Goal: Information Seeking & Learning: Understand process/instructions

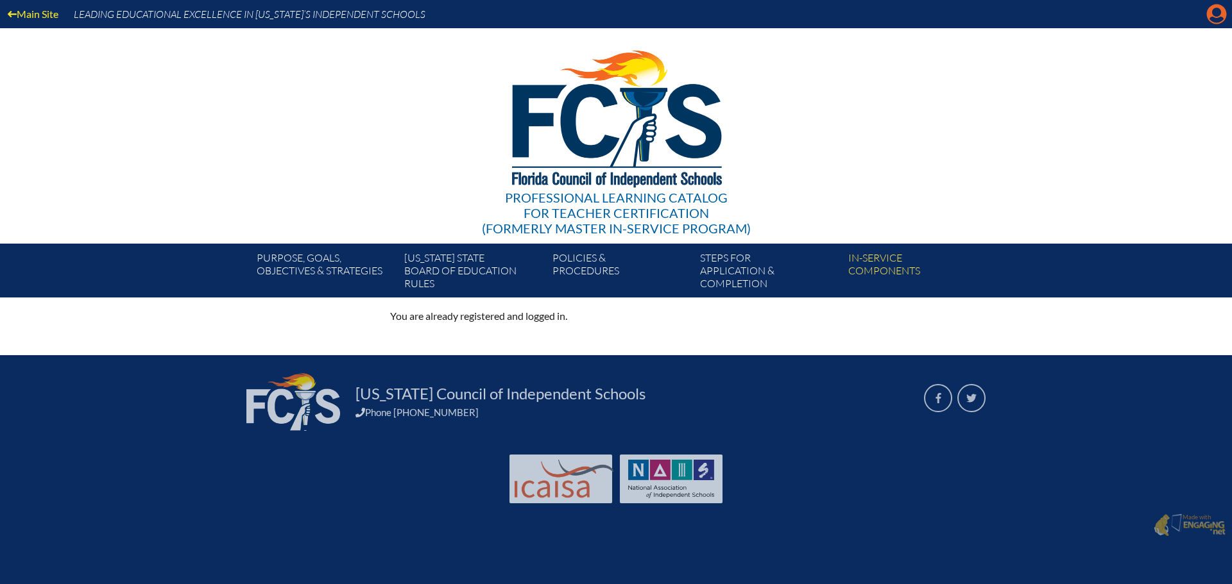
drag, startPoint x: 1230, startPoint y: 19, endPoint x: 1224, endPoint y: 12, distance: 9.5
click at [1230, 17] on div "Main Site Leading Educational Excellence in Florida’s Independent Schools" at bounding box center [616, 14] width 1232 height 28
click at [1222, 11] on icon at bounding box center [1217, 14] width 20 height 20
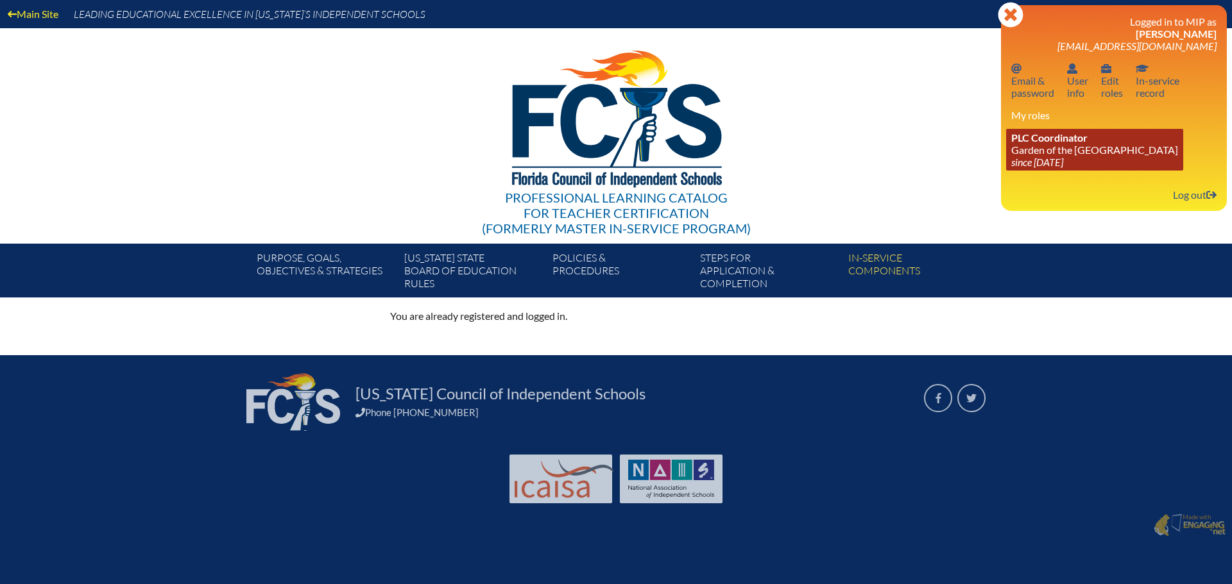
click at [1067, 153] on link "PLC Coordinator Garden of the Sahaba Academy since 2024 Jun 20" at bounding box center [1094, 150] width 177 height 42
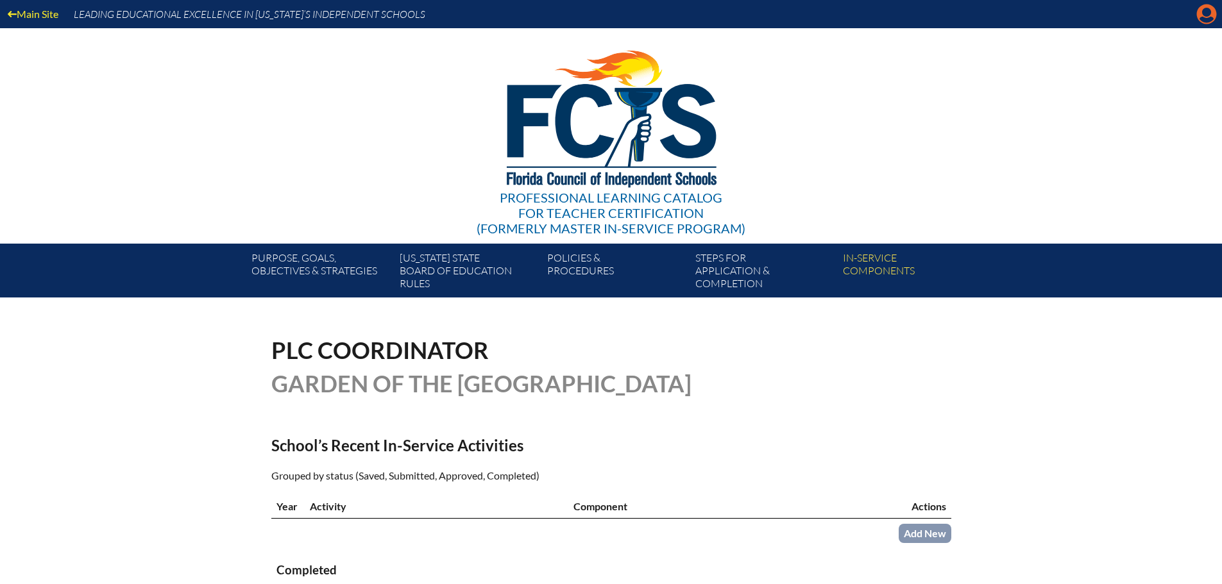
click at [1198, 17] on icon at bounding box center [1207, 14] width 20 height 20
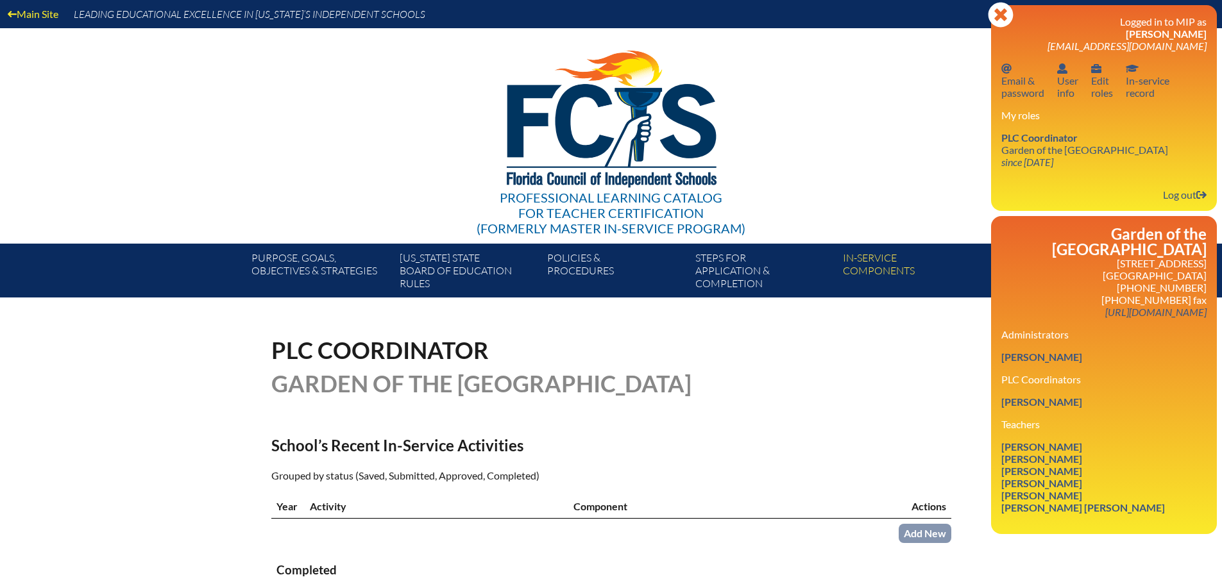
click at [920, 130] on div "Professional Learning Catalog for Teacher Certification (formerly Master In-ser…" at bounding box center [611, 136] width 780 height 216
click at [1011, 16] on icon at bounding box center [1000, 14] width 25 height 25
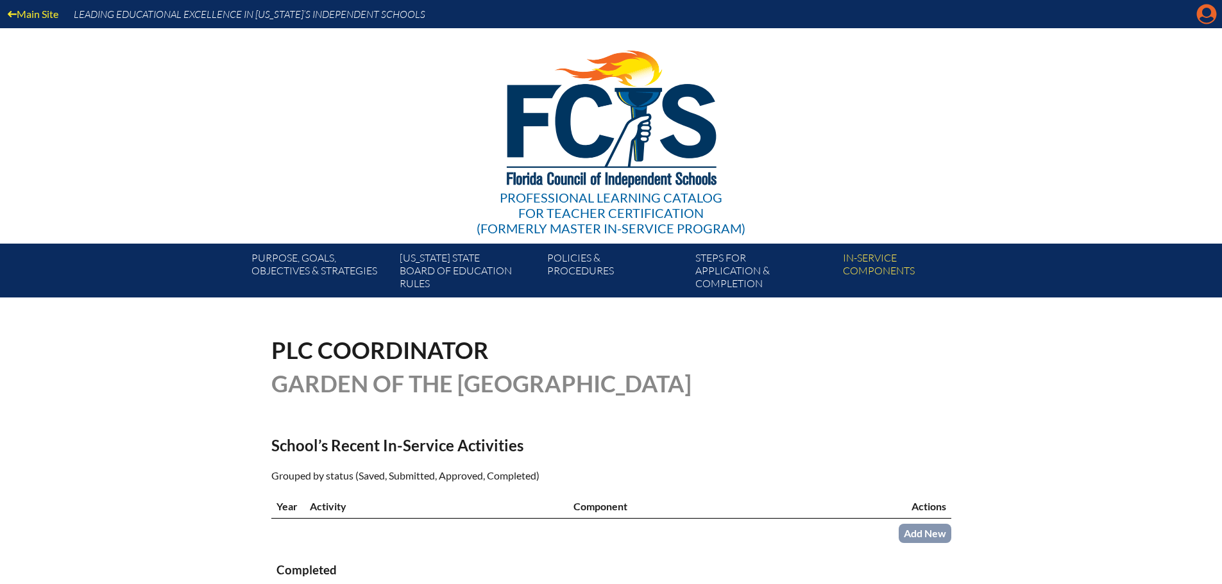
click at [1214, 10] on icon at bounding box center [1207, 14] width 20 height 20
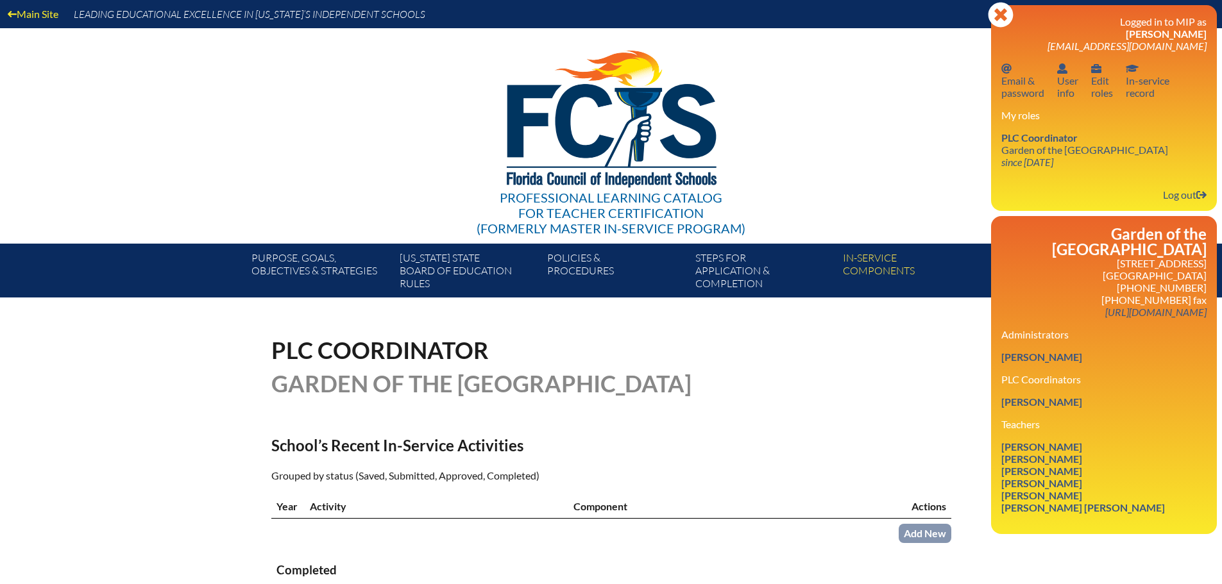
drag, startPoint x: 906, startPoint y: 176, endPoint x: 937, endPoint y: 120, distance: 63.7
click at [907, 171] on div "Professional Learning Catalog for Teacher Certification (formerly Master In-ser…" at bounding box center [611, 136] width 780 height 216
click at [1001, 9] on icon at bounding box center [1000, 14] width 25 height 25
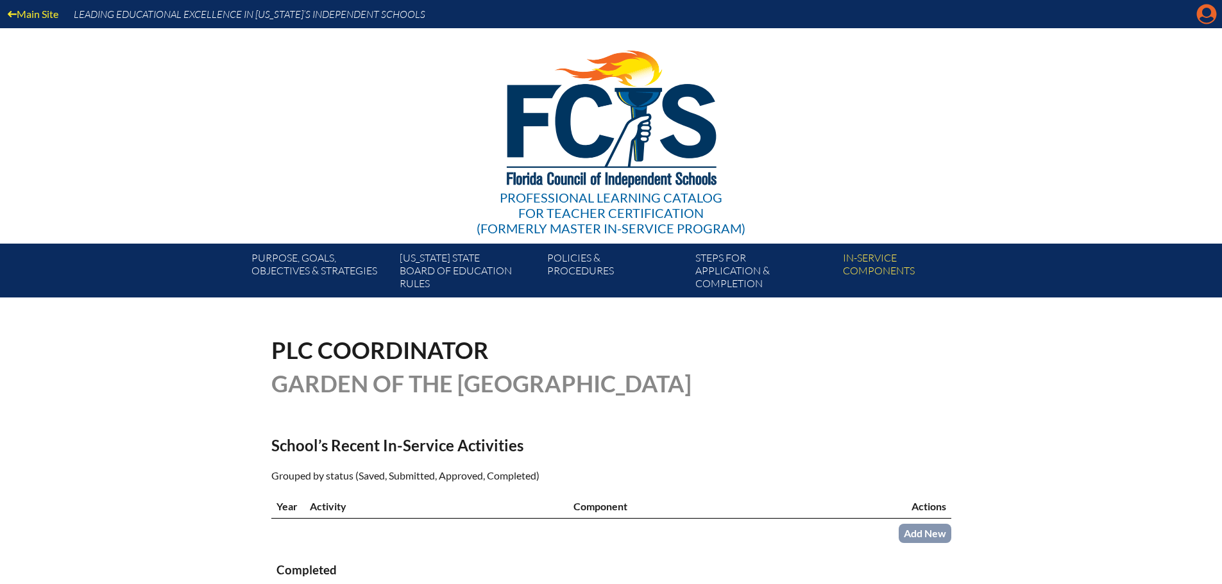
click at [1212, 10] on icon at bounding box center [1207, 14] width 20 height 20
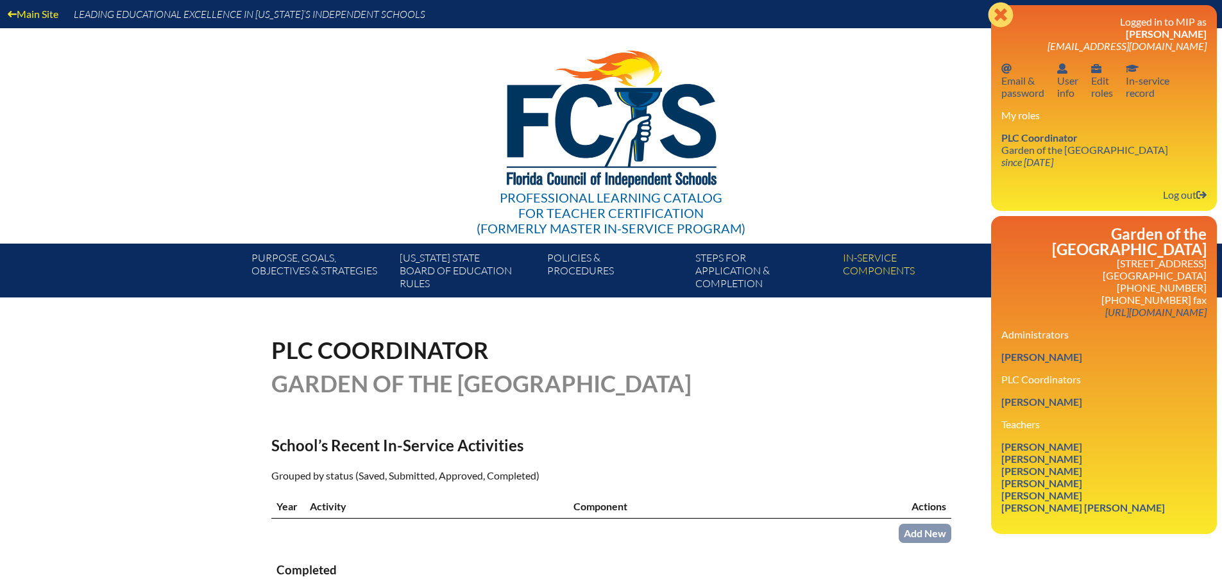
click at [997, 17] on icon "Close" at bounding box center [1001, 15] width 26 height 26
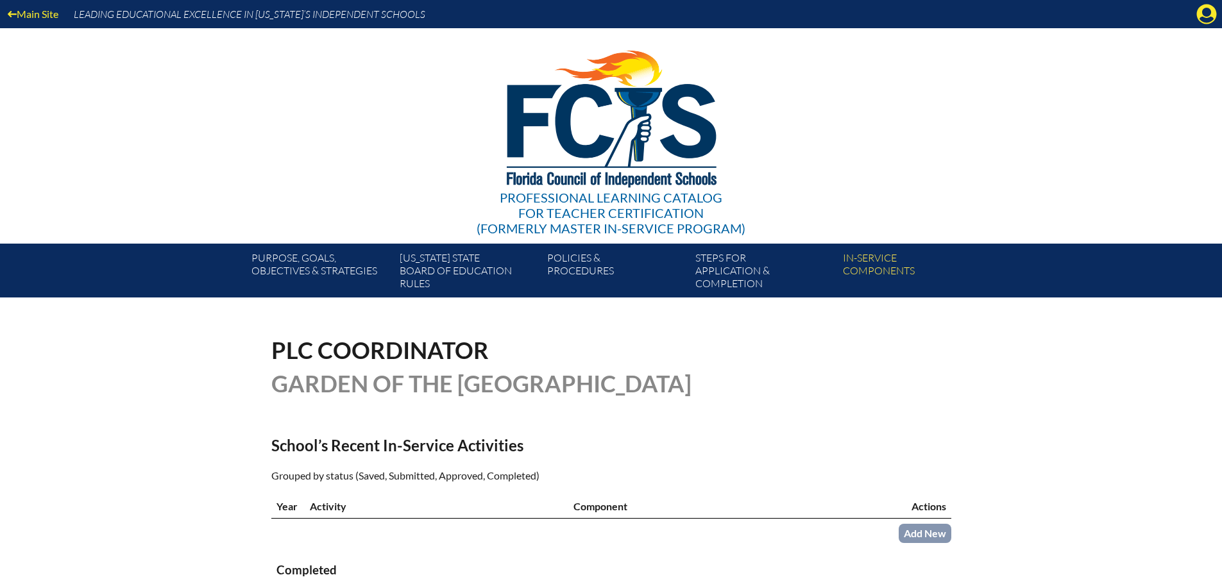
scroll to position [1, 0]
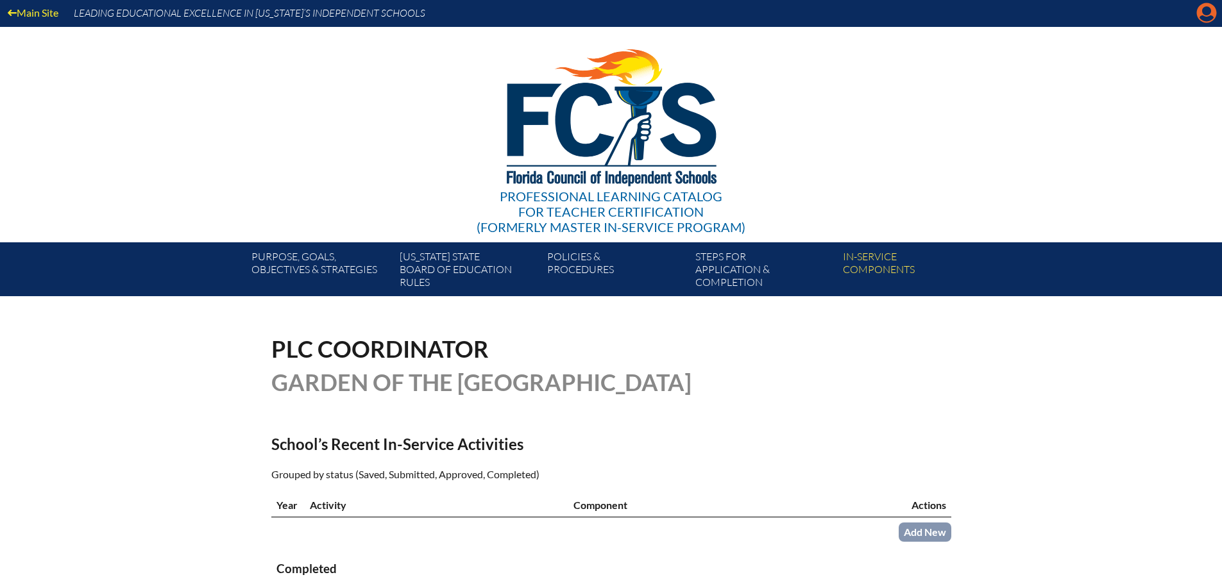
click at [1200, 12] on icon at bounding box center [1207, 13] width 20 height 20
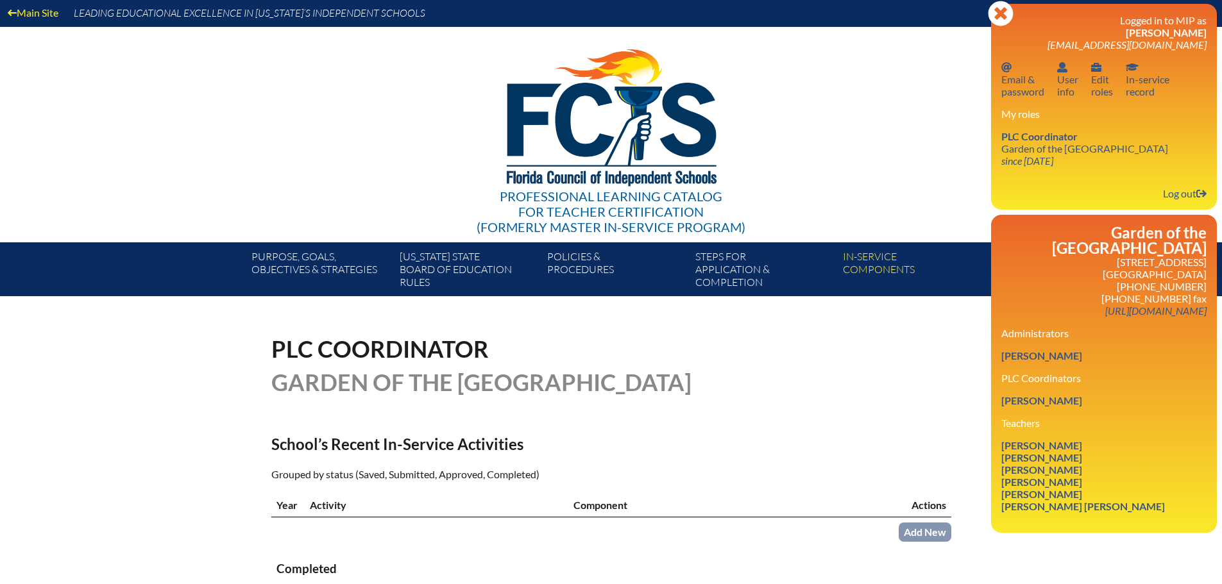
drag, startPoint x: 892, startPoint y: 67, endPoint x: 810, endPoint y: 158, distance: 122.7
click at [892, 68] on div "Professional Learning Catalog for Teacher Certification (formerly Master In-ser…" at bounding box center [611, 135] width 780 height 216
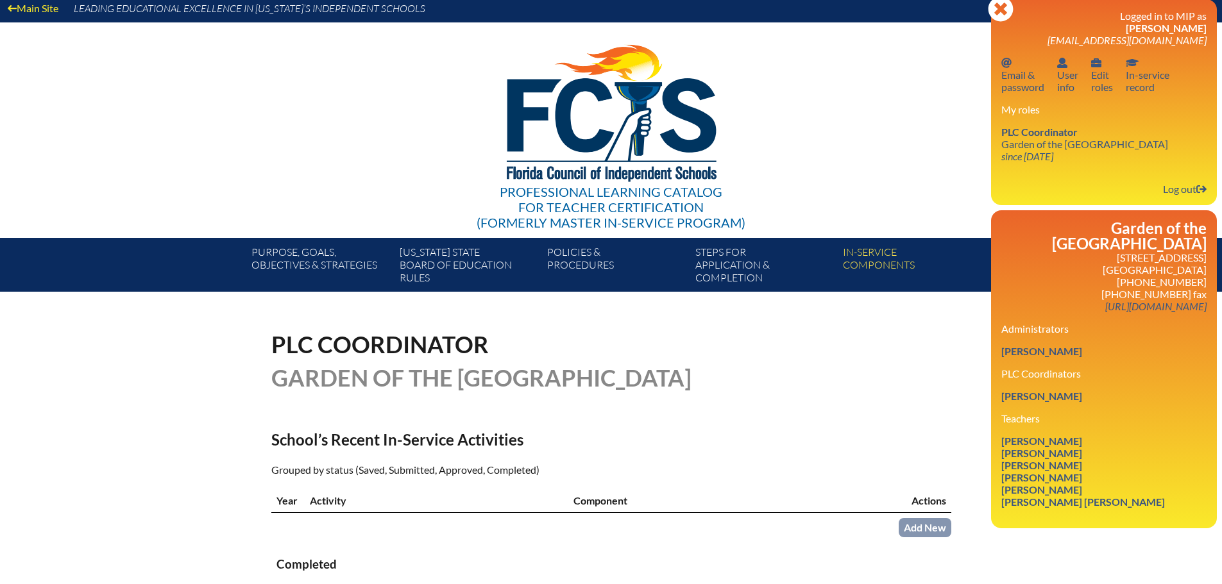
scroll to position [0, 0]
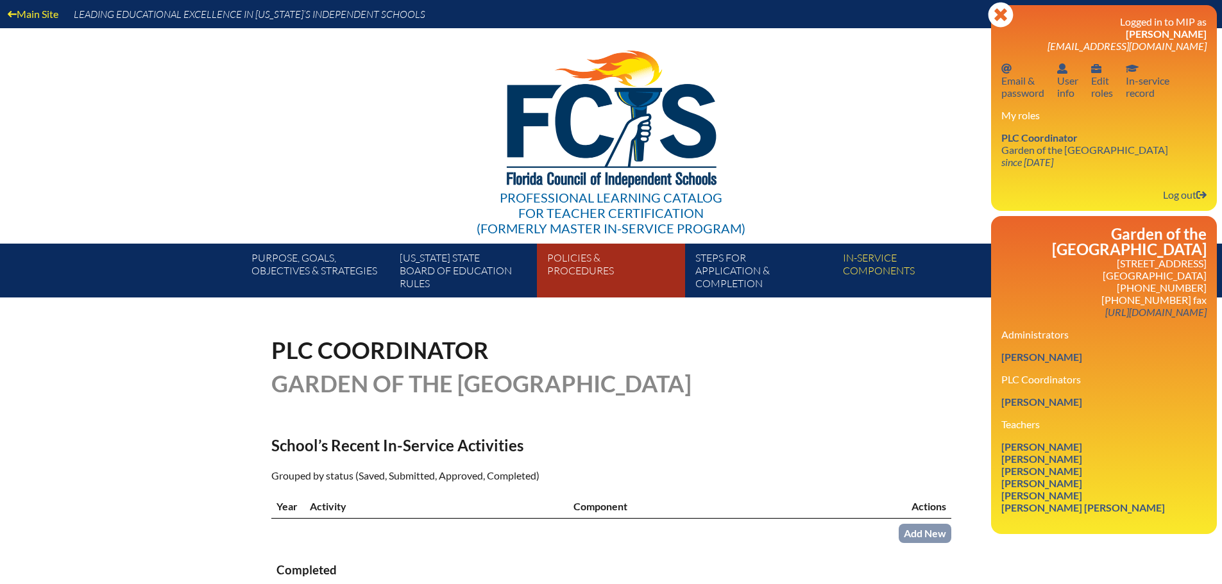
click at [582, 275] on link "Policies & Procedures" at bounding box center [616, 273] width 148 height 49
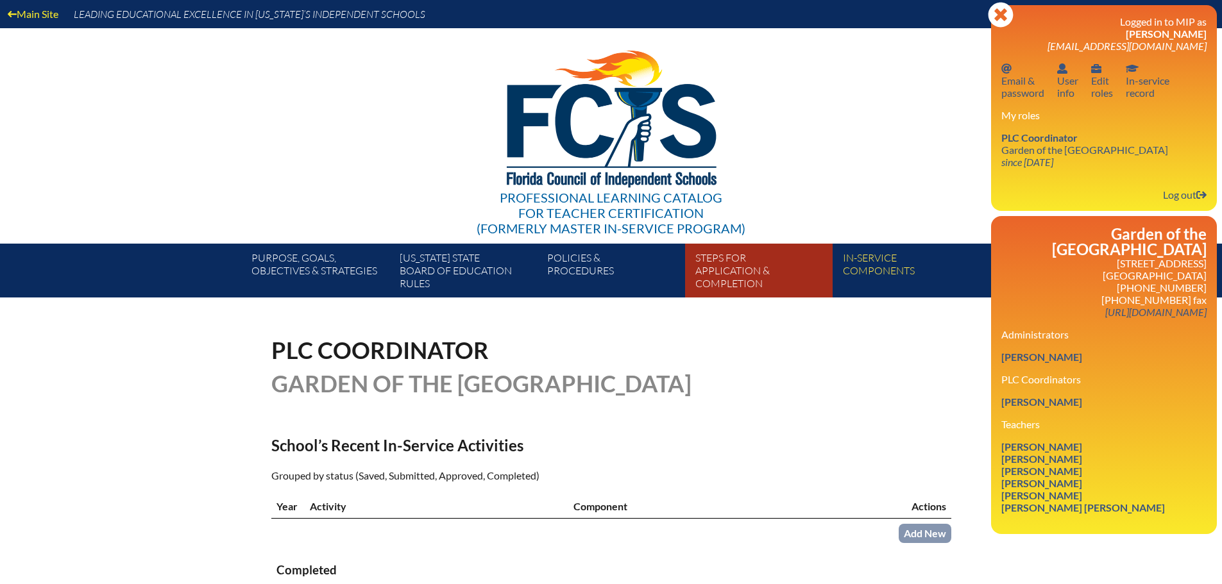
click at [734, 278] on link "Steps for application & completion" at bounding box center [764, 273] width 148 height 49
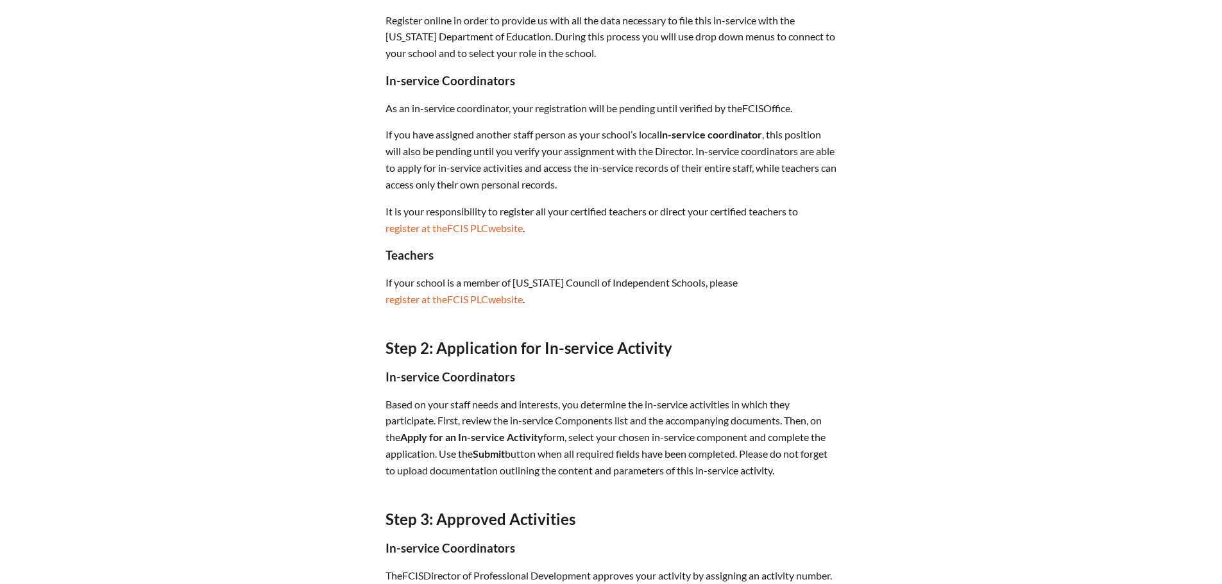
scroll to position [513, 0]
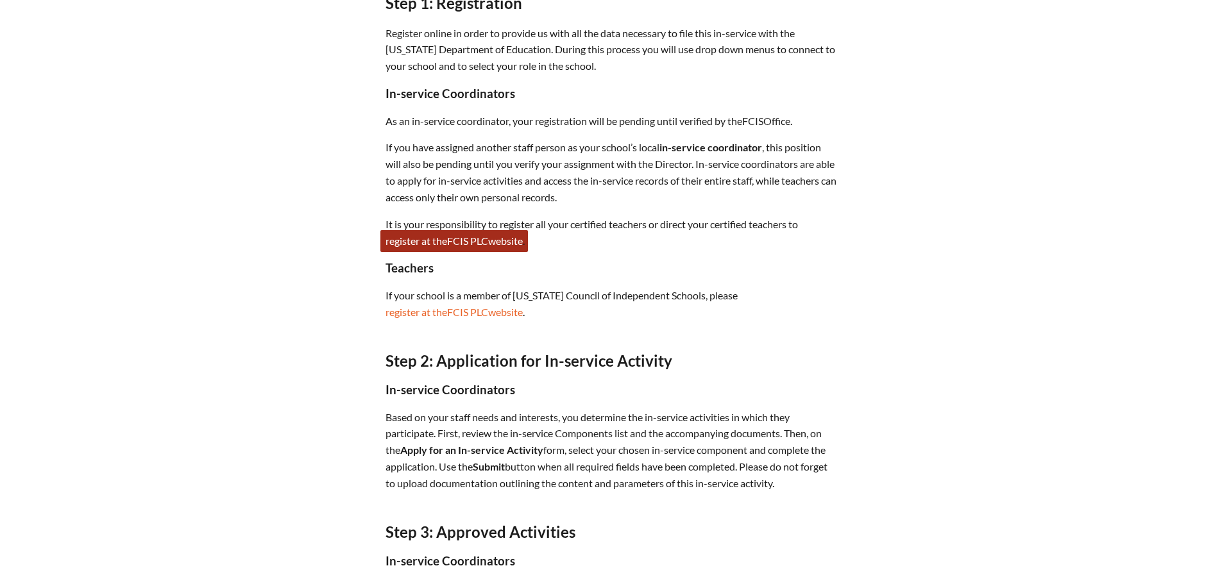
click at [481, 241] on span "PLC" at bounding box center [479, 241] width 18 height 12
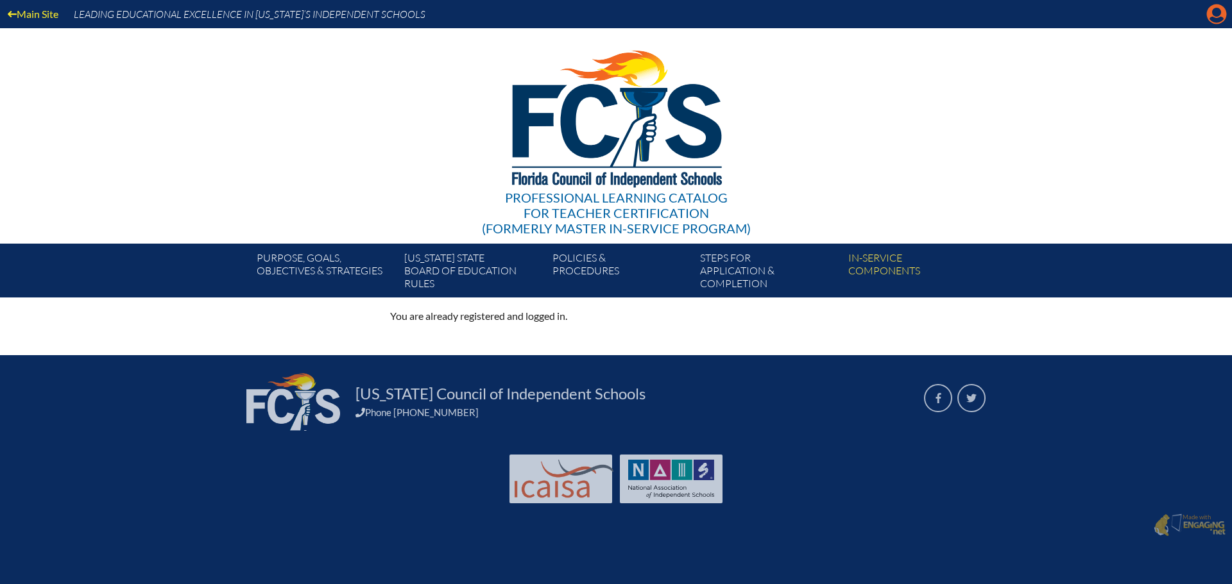
click at [1214, 10] on icon "Manage account" at bounding box center [1216, 14] width 21 height 21
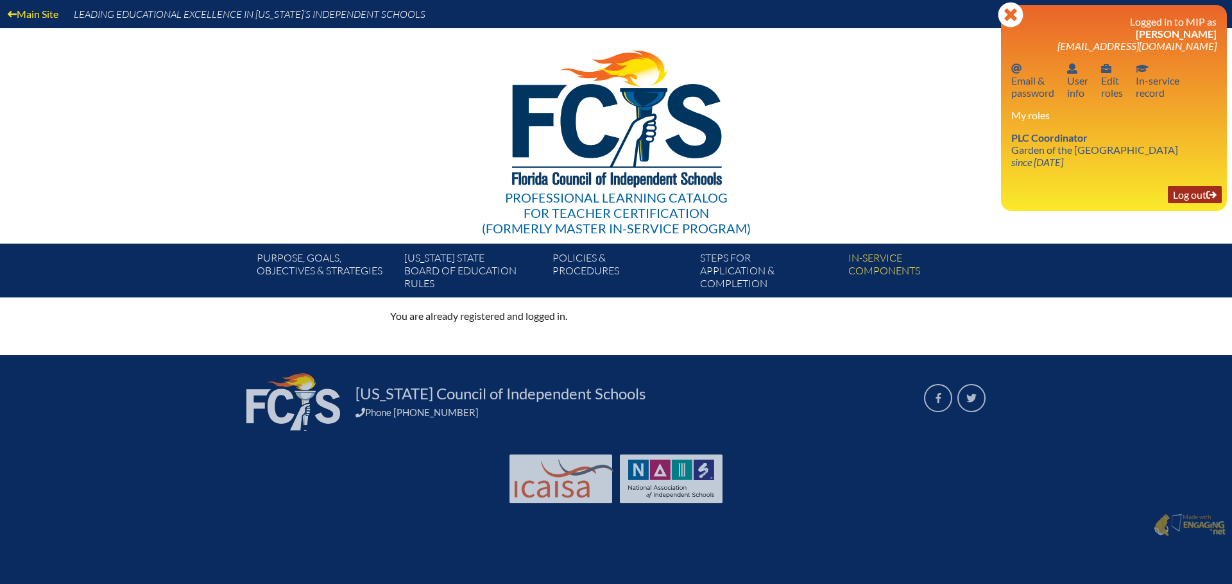
click at [1213, 196] on icon at bounding box center [1211, 195] width 10 height 8
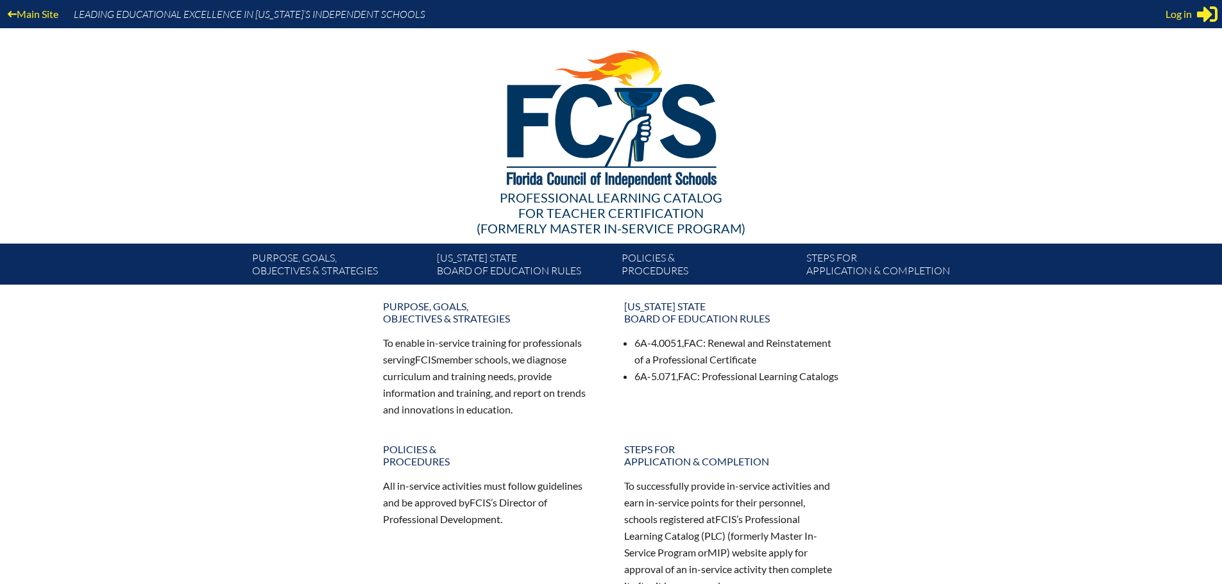
type input "[EMAIL_ADDRESS][DOMAIN_NAME]"
click at [405, 89] on div at bounding box center [611, 116] width 739 height 177
